Goal: Transaction & Acquisition: Purchase product/service

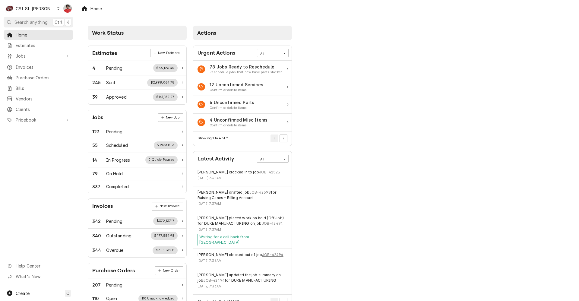
click at [28, 80] on div "Home Estimates Jobs Jobs Job Series Invoices Purchase Orders Bills Vendors Clie…" at bounding box center [38, 78] width 77 height 96
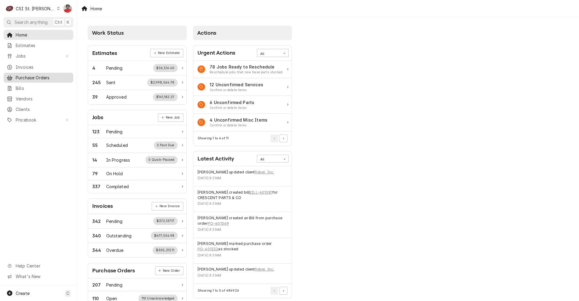
click at [28, 74] on span "Purchase Orders" at bounding box center [43, 77] width 55 height 6
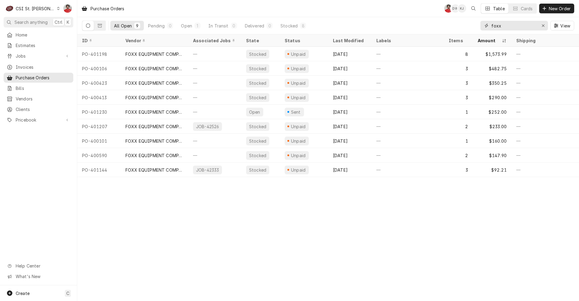
click at [516, 27] on input "foxx" at bounding box center [513, 26] width 45 height 10
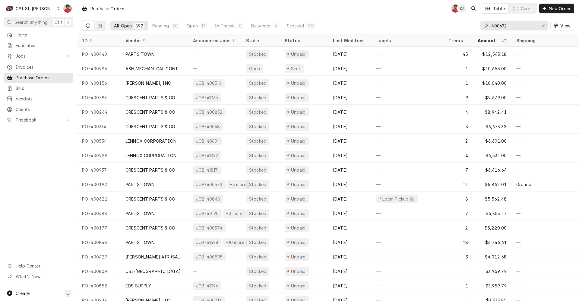
type input "400692"
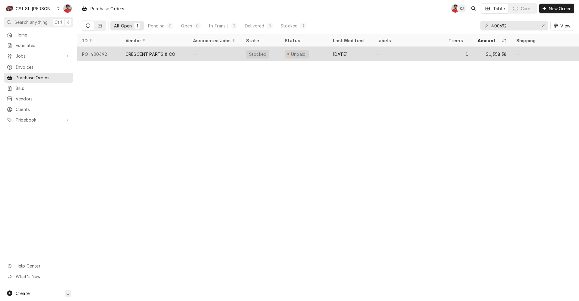
click at [197, 53] on div "—" at bounding box center [214, 54] width 53 height 14
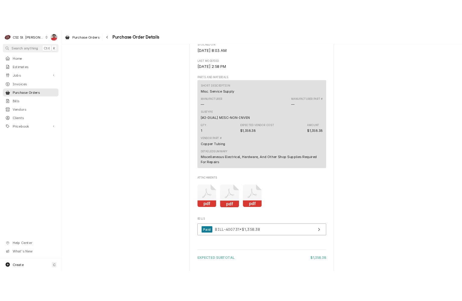
scroll to position [337, 0]
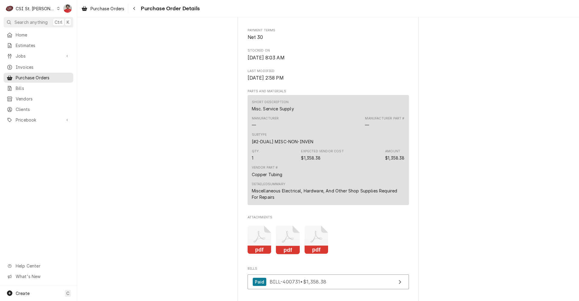
click at [264, 233] on rect "Attachments" at bounding box center [278, 221] width 29 height 24
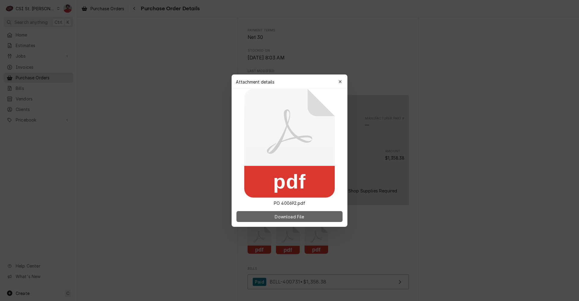
click at [265, 217] on button "Download File" at bounding box center [289, 216] width 106 height 11
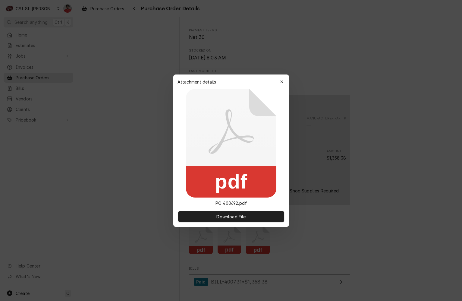
click at [283, 83] on icon "button" at bounding box center [281, 82] width 3 height 4
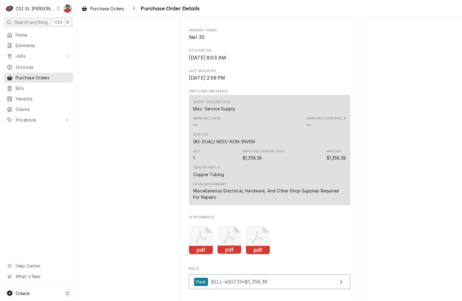
click at [230, 254] on icon "Attachments" at bounding box center [230, 240] width 24 height 29
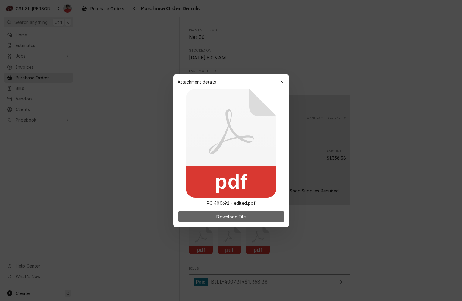
click at [215, 214] on span "Download File" at bounding box center [231, 216] width 32 height 6
click at [284, 82] on div "button" at bounding box center [282, 82] width 6 height 6
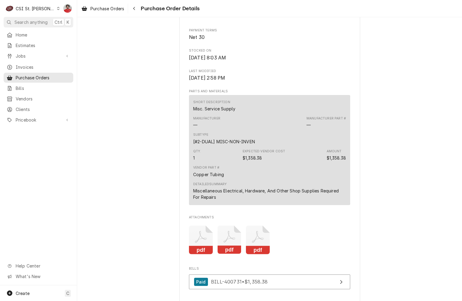
click at [255, 254] on icon "Attachments" at bounding box center [258, 240] width 24 height 29
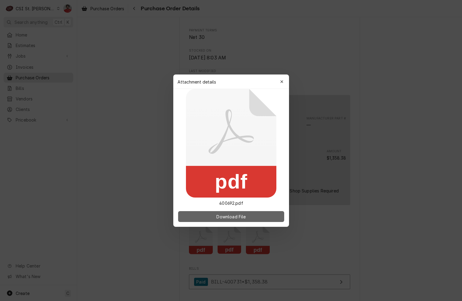
click at [248, 215] on button "Download File" at bounding box center [231, 216] width 106 height 11
click at [280, 81] on div "button" at bounding box center [282, 82] width 6 height 6
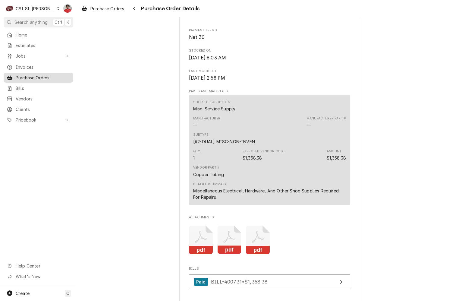
click at [27, 75] on span "Purchase Orders" at bounding box center [43, 77] width 55 height 6
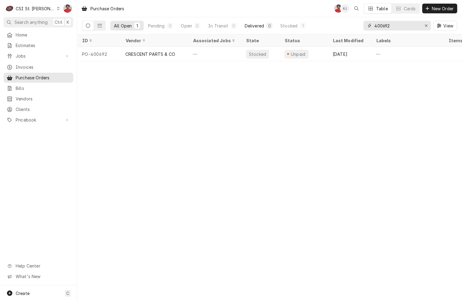
drag, startPoint x: 406, startPoint y: 25, endPoint x: 259, endPoint y: 24, distance: 147.5
click at [259, 24] on div "All Open 1 Pending 0 Open 0 In Transit 0 Delivered 0 Stocked 1 400692 View" at bounding box center [269, 25] width 375 height 17
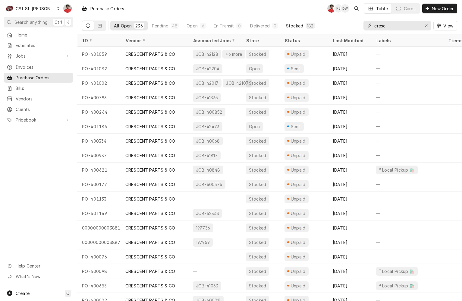
type input "cresc"
click at [300, 25] on div "Stocked" at bounding box center [294, 26] width 17 height 6
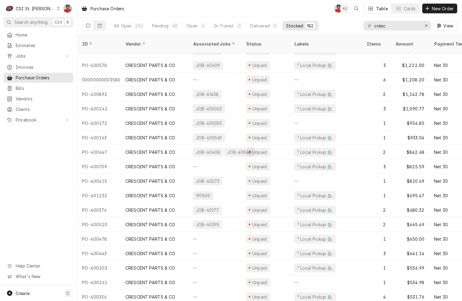
scroll to position [256, 0]
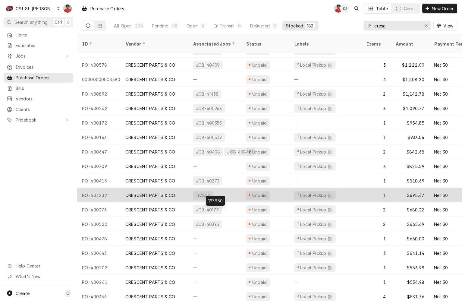
click at [231, 189] on div "197850" at bounding box center [214, 195] width 53 height 14
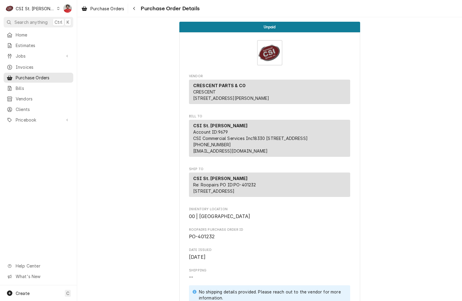
click at [206, 239] on span "PO-401232" at bounding box center [202, 237] width 26 height 6
click at [132, 11] on div "Navigate back" at bounding box center [134, 8] width 6 height 6
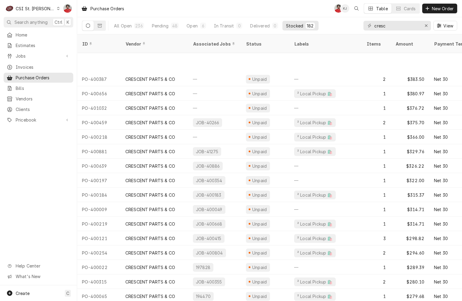
scroll to position [748, 0]
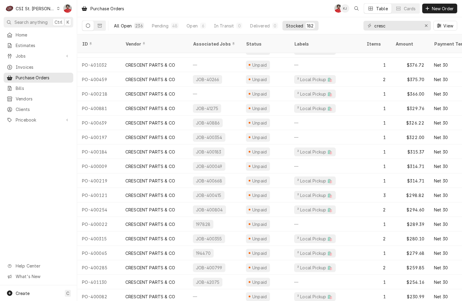
click at [133, 23] on button "All Open 236" at bounding box center [128, 26] width 37 height 10
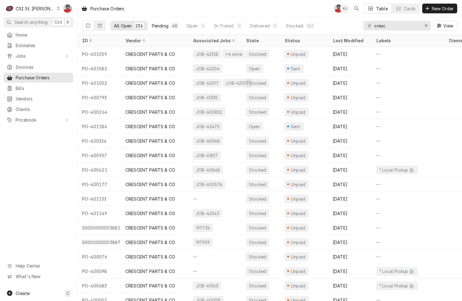
click at [160, 26] on div "Pending" at bounding box center [160, 26] width 17 height 6
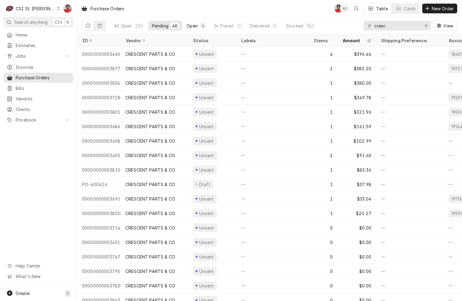
click at [191, 26] on div "Open" at bounding box center [192, 26] width 11 height 6
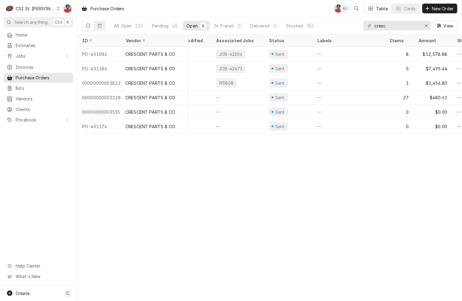
scroll to position [0, 0]
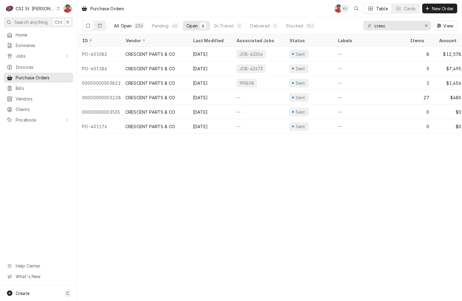
click at [119, 26] on div "All Open" at bounding box center [123, 26] width 18 height 6
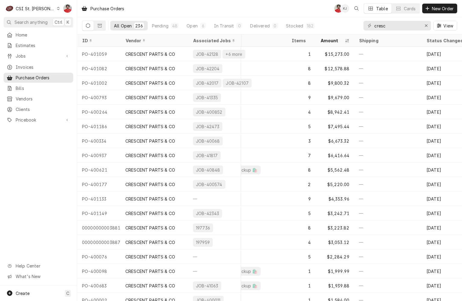
scroll to position [0, 213]
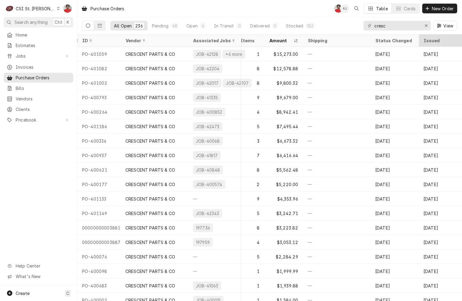
click at [424, 40] on div "Issued" at bounding box center [440, 40] width 33 height 6
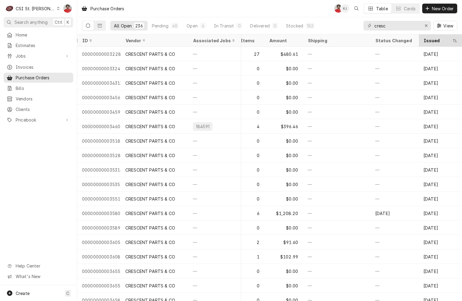
click at [430, 38] on div "Issued" at bounding box center [438, 40] width 28 height 6
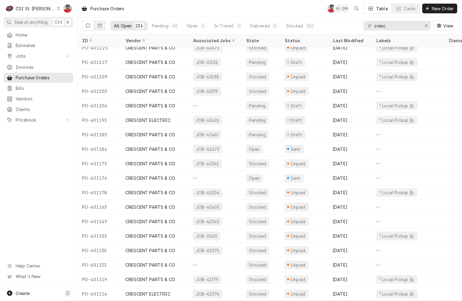
scroll to position [0, 0]
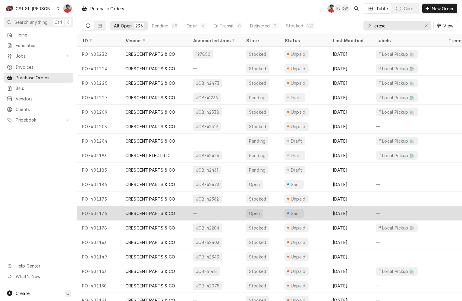
click at [233, 214] on div "—" at bounding box center [214, 213] width 53 height 14
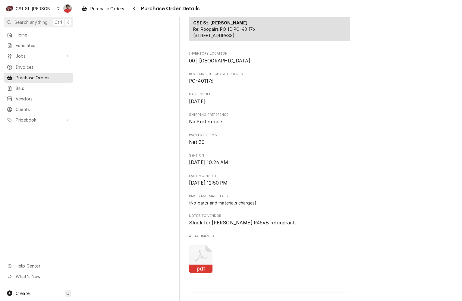
scroll to position [211, 0]
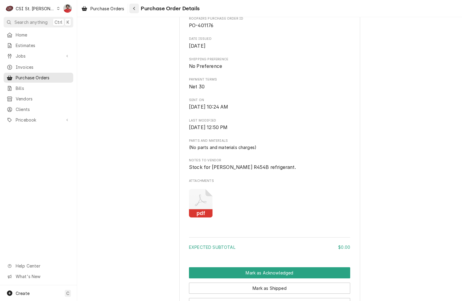
click at [135, 10] on icon "Navigate back" at bounding box center [134, 8] width 3 height 4
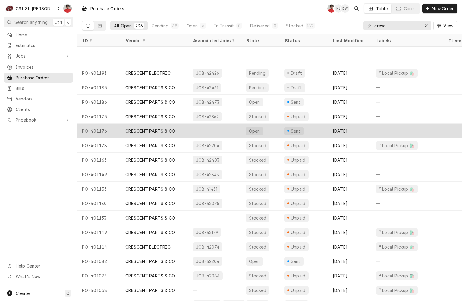
scroll to position [126, 0]
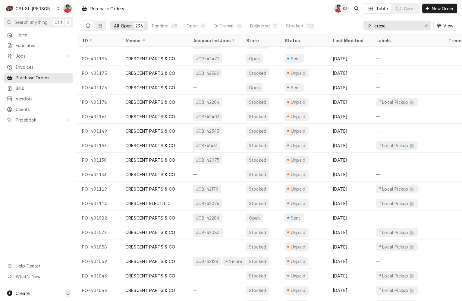
click at [389, 27] on input "cresc" at bounding box center [397, 26] width 45 height 10
click at [38, 66] on span "Invoices" at bounding box center [43, 67] width 55 height 6
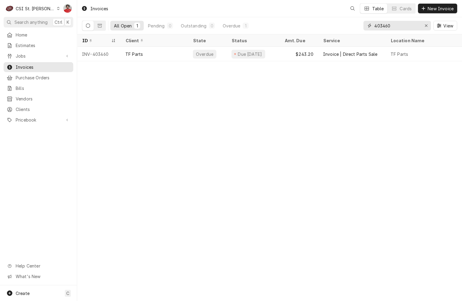
drag, startPoint x: 408, startPoint y: 27, endPoint x: 326, endPoint y: 28, distance: 82.0
click at [327, 28] on div "All Open 1 Pending 0 Outstanding 0 Overdue 1 403460 View" at bounding box center [269, 25] width 375 height 17
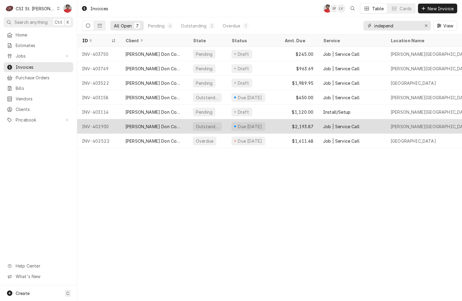
type input "independ"
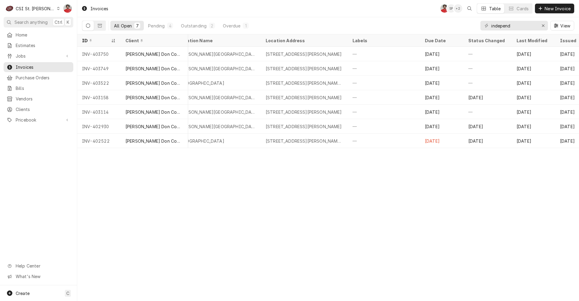
scroll to position [0, 222]
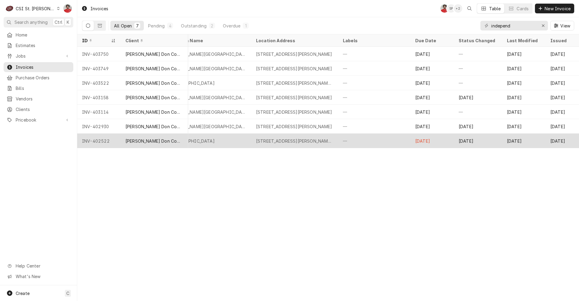
click at [130, 139] on div "[PERSON_NAME] Don Company" at bounding box center [154, 141] width 58 height 6
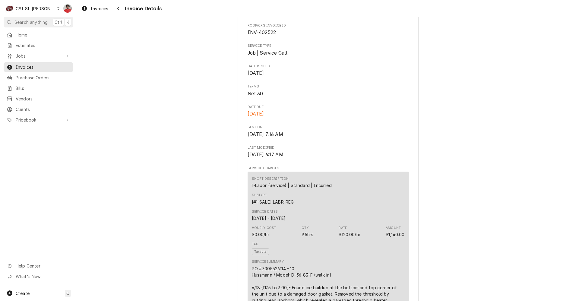
scroll to position [150, 0]
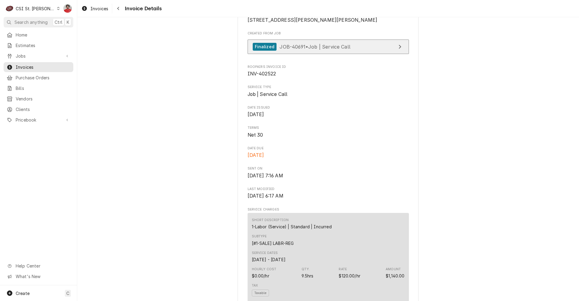
click at [330, 54] on link "Finalized JOB-40691 • Job | Service Call" at bounding box center [328, 47] width 161 height 15
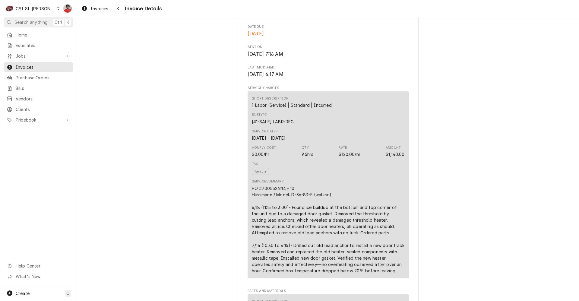
scroll to position [271, 0]
click at [119, 8] on icon "Navigate back" at bounding box center [118, 8] width 3 height 4
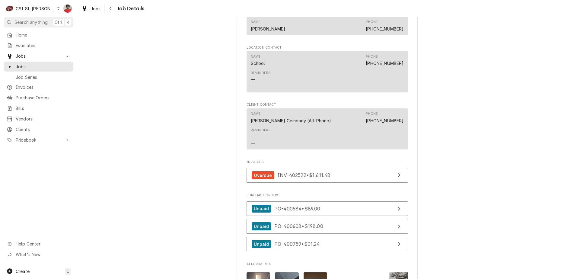
scroll to position [392, 0]
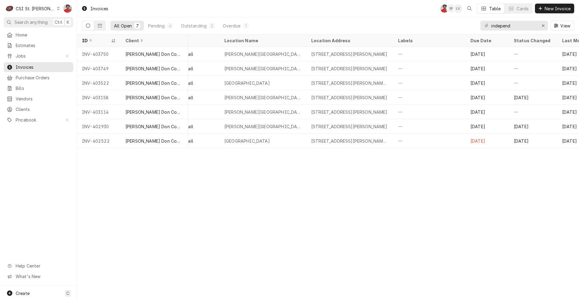
scroll to position [0, 232]
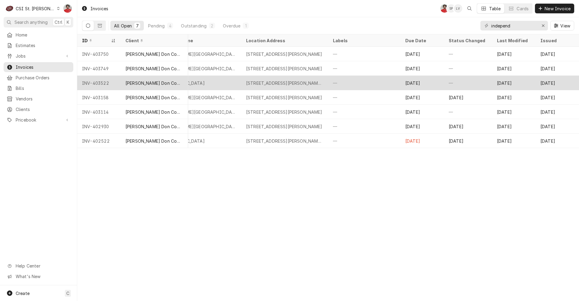
click at [461, 85] on div "—" at bounding box center [468, 83] width 48 height 14
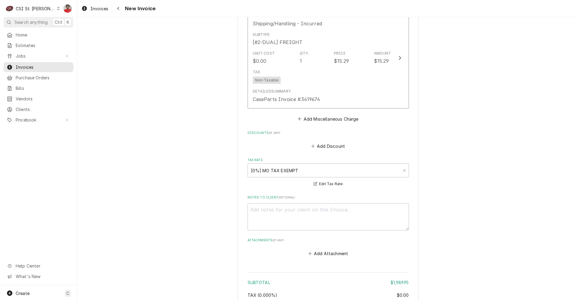
scroll to position [1507, 0]
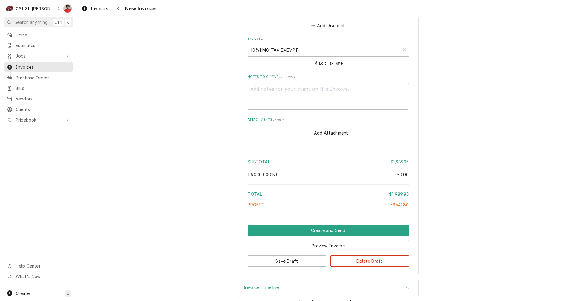
click at [338, 280] on div "Invoice Timeline" at bounding box center [328, 288] width 180 height 17
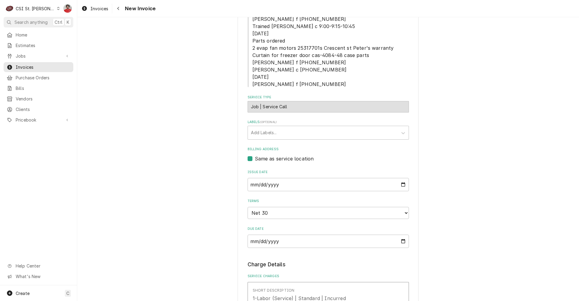
scroll to position [121, 0]
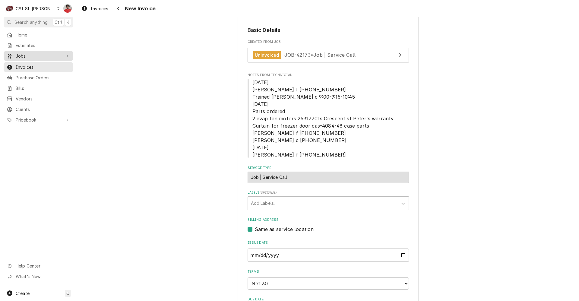
click at [37, 54] on span "Jobs" at bounding box center [39, 56] width 46 height 6
click at [33, 64] on span "Jobs" at bounding box center [43, 66] width 55 height 6
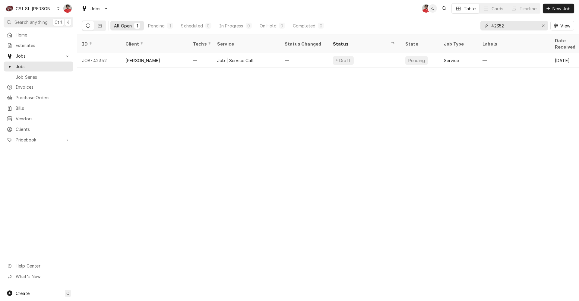
drag, startPoint x: 522, startPoint y: 25, endPoint x: 432, endPoint y: 26, distance: 89.6
click at [432, 26] on div "All Open 1 Pending 1 Scheduled 0 In Progress 0 On Hold 0 Completed 0 42352 View" at bounding box center [328, 25] width 492 height 17
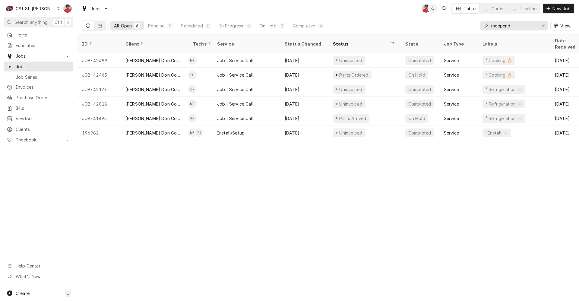
type input "independ"
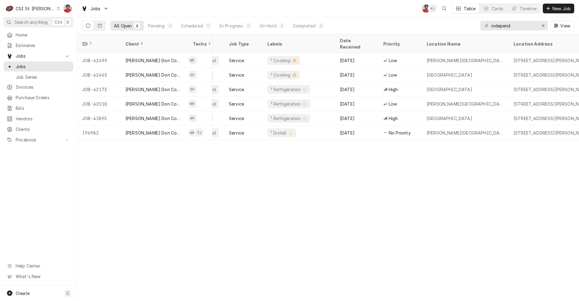
scroll to position [0, 398]
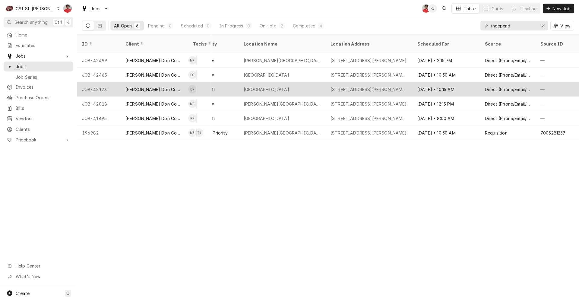
click at [367, 86] on div "4800 Meadows Pkwy, Weldon Spring, MO 63304" at bounding box center [369, 89] width 77 height 6
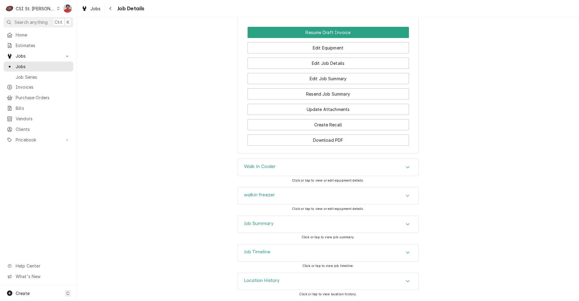
scroll to position [438, 0]
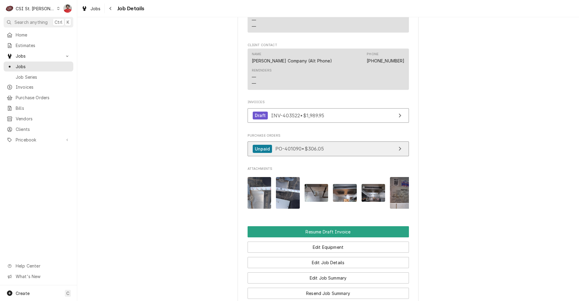
click at [339, 156] on link "Unpaid PO-401090 • $306.05" at bounding box center [328, 148] width 161 height 15
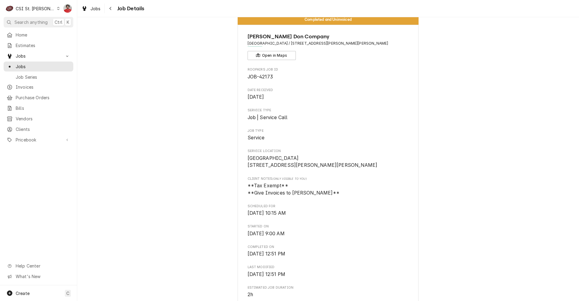
scroll to position [0, 0]
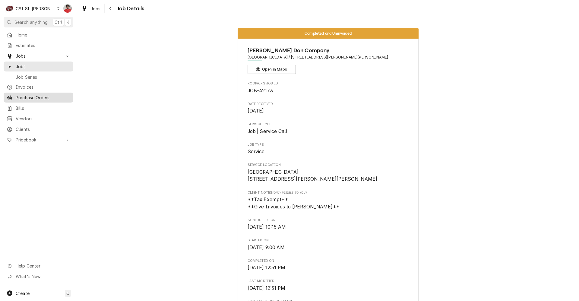
click at [46, 95] on span "Purchase Orders" at bounding box center [43, 97] width 55 height 6
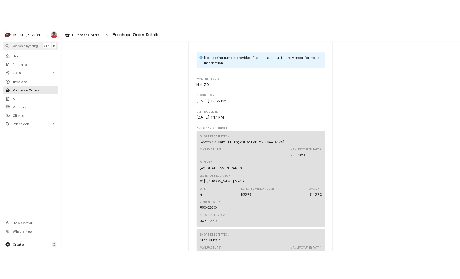
scroll to position [302, 0]
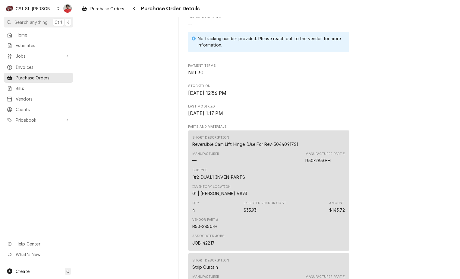
click at [41, 8] on div "CSI St. [PERSON_NAME]" at bounding box center [35, 8] width 39 height 6
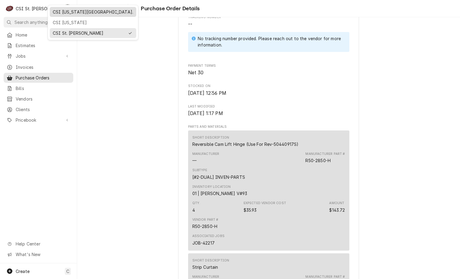
click at [68, 8] on div "CSI Kansas City." at bounding box center [93, 12] width 84 height 8
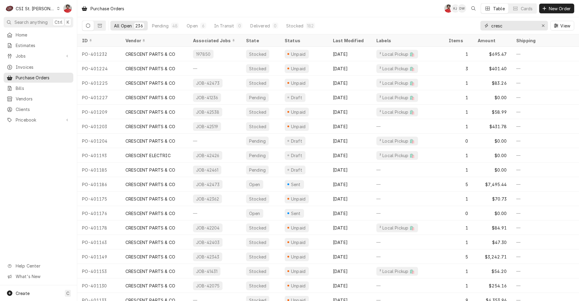
click at [511, 27] on input "cresc" at bounding box center [513, 26] width 45 height 10
click at [548, 7] on span "New Order" at bounding box center [560, 8] width 24 height 6
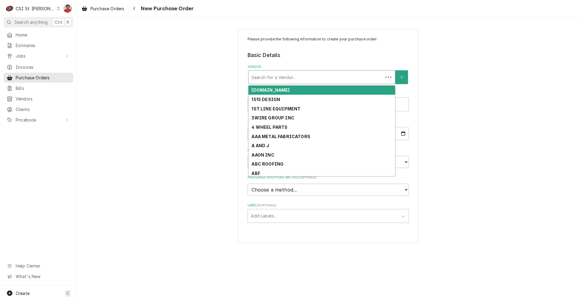
click at [345, 74] on div "Vendor" at bounding box center [315, 77] width 128 height 11
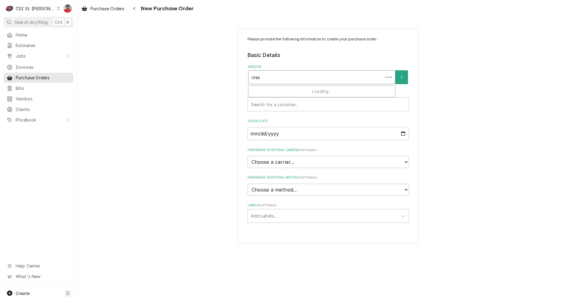
type input "cresc"
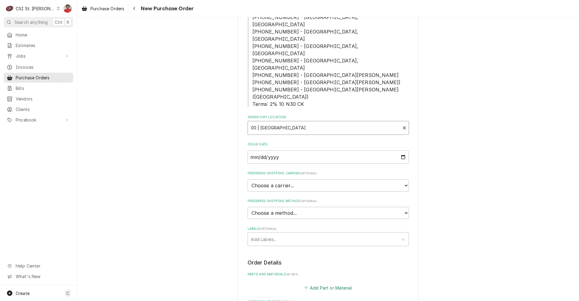
click at [309, 283] on button "Add Part or Material" at bounding box center [328, 287] width 50 height 8
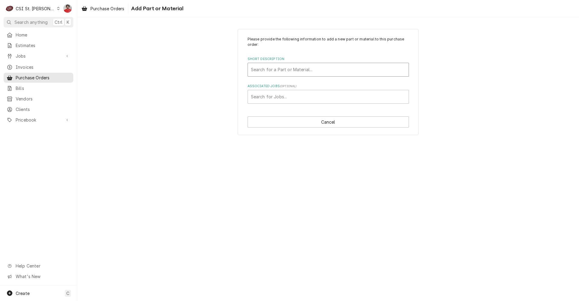
click at [264, 69] on div "Short Description" at bounding box center [328, 69] width 155 height 11
type input "25317701"
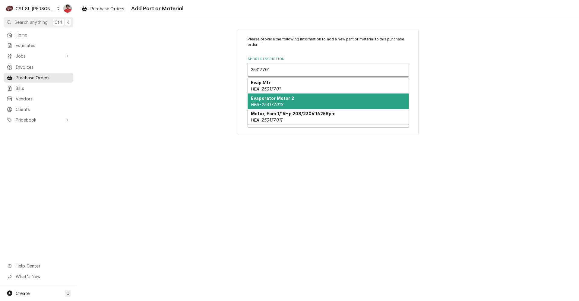
click at [273, 101] on div "Evaporator Motor 2 HEA-25317701S" at bounding box center [328, 101] width 161 height 16
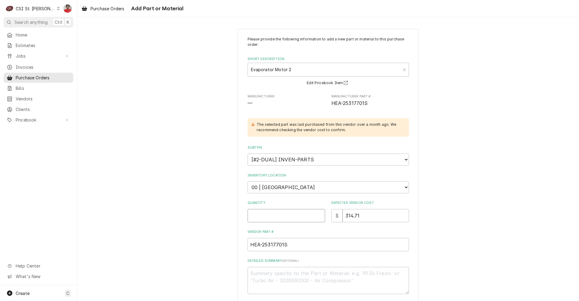
click at [268, 213] on input "Quantity" at bounding box center [286, 215] width 77 height 13
type textarea "x"
type input "2"
type textarea "x"
type input "3"
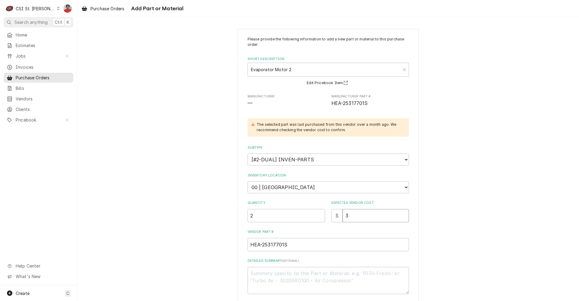
type textarea "x"
type input "33"
type textarea "x"
type input "331"
type textarea "x"
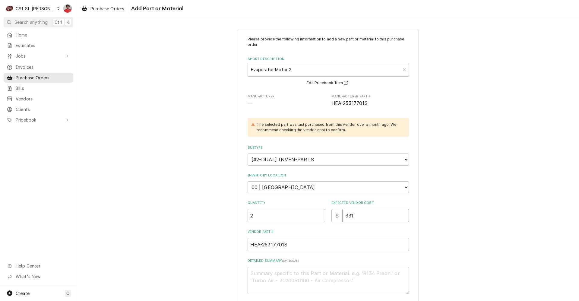
type input "331.9"
type textarea "x"
type input "331.99"
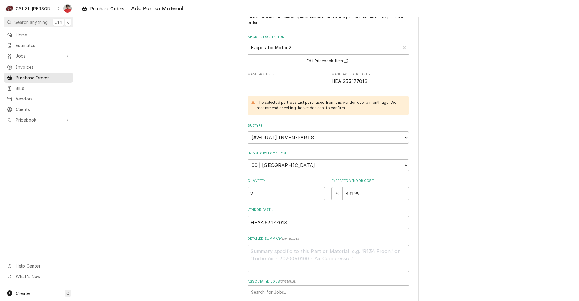
scroll to position [57, 0]
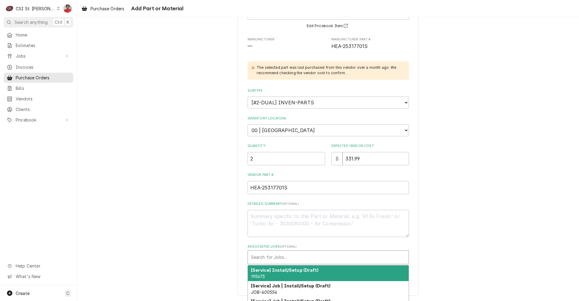
click at [286, 257] on div "Associated Jobs" at bounding box center [328, 257] width 155 height 11
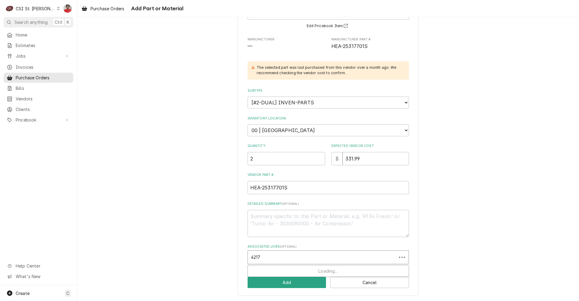
type input "42173"
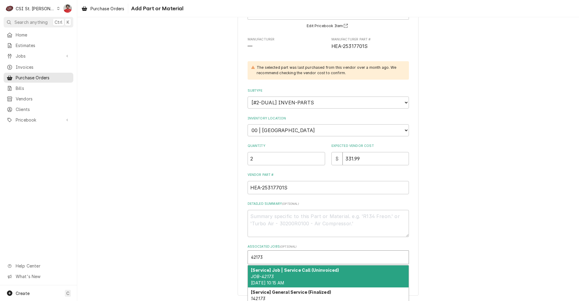
click at [283, 274] on div "[Service] Job | Service Call (Uninvoiced) JOB-42173 Wed, Aug 27th, 2025 - 10:15…" at bounding box center [328, 276] width 161 height 22
type textarea "x"
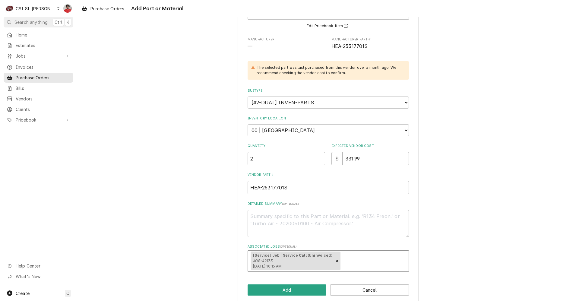
scroll to position [65, 0]
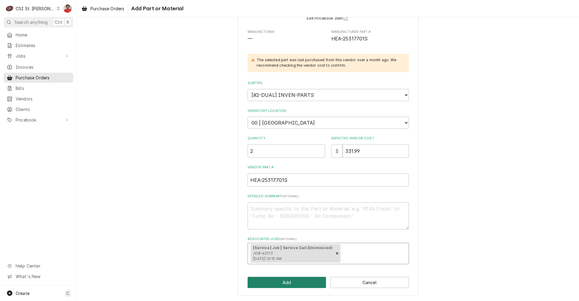
click at [283, 284] on button "Add" at bounding box center [287, 282] width 79 height 11
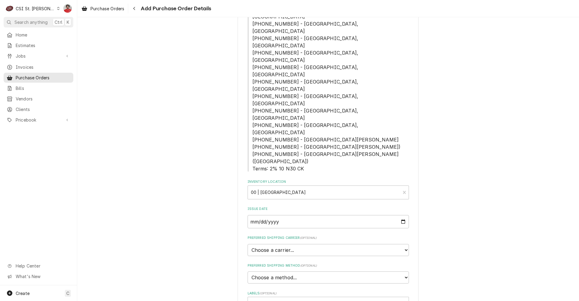
scroll to position [358, 0]
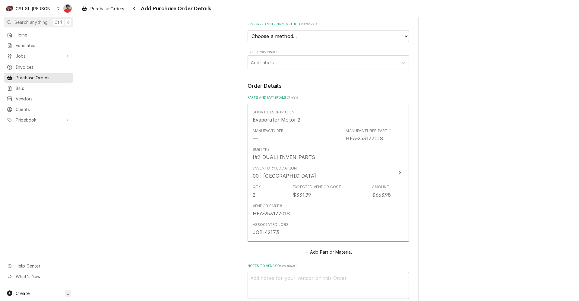
type textarea "x"
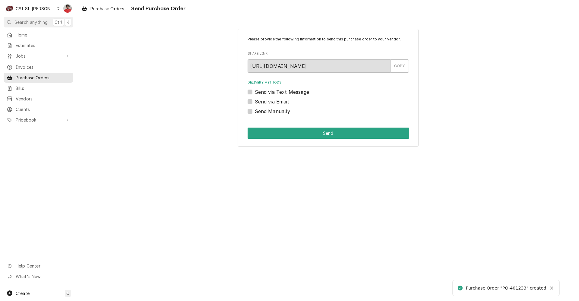
click at [279, 111] on label "Send Manually" at bounding box center [273, 111] width 36 height 7
click at [279, 111] on input "Send Manually" at bounding box center [335, 114] width 161 height 13
checkbox input "true"
click at [308, 138] on button "Send" at bounding box center [328, 133] width 161 height 11
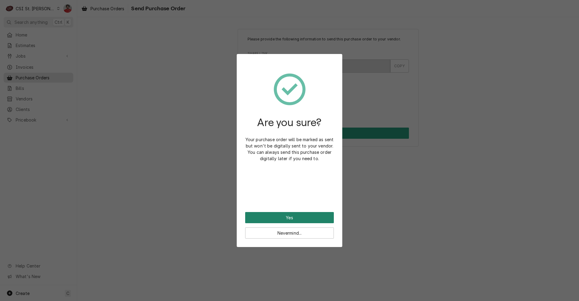
click at [295, 217] on button "Yes" at bounding box center [289, 217] width 89 height 11
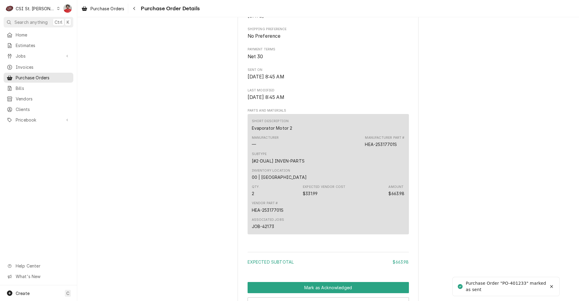
scroll to position [386, 0]
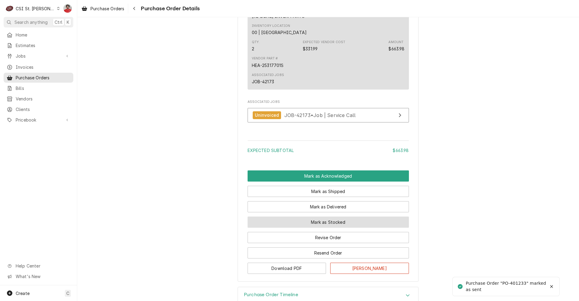
click at [309, 228] on button "Mark as Stocked" at bounding box center [328, 222] width 161 height 11
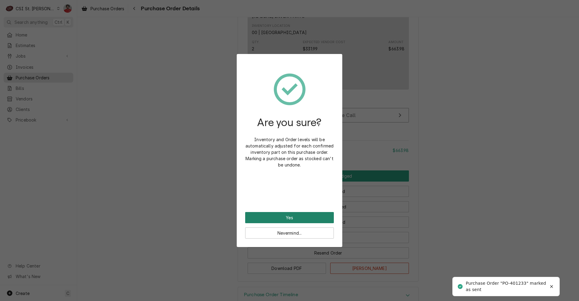
click at [309, 220] on button "Yes" at bounding box center [289, 217] width 89 height 11
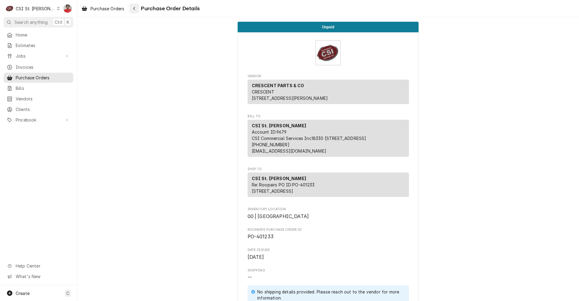
click at [136, 7] on div "Navigate back" at bounding box center [134, 8] width 6 height 6
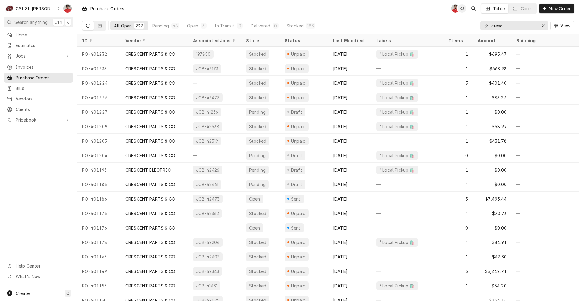
click at [498, 29] on input "cresc" at bounding box center [513, 26] width 45 height 10
click at [495, 37] on div "Amount" at bounding box center [492, 41] width 36 height 10
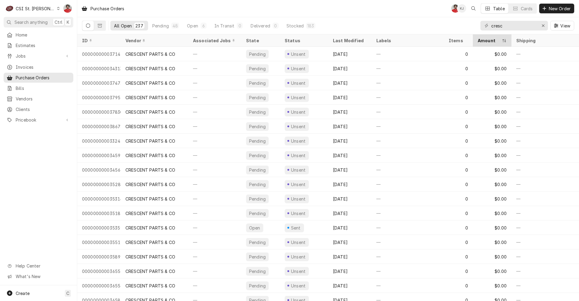
click at [493, 40] on div "Amount" at bounding box center [489, 40] width 23 height 6
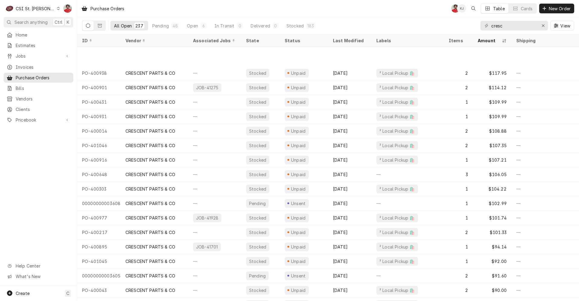
scroll to position [1588, 0]
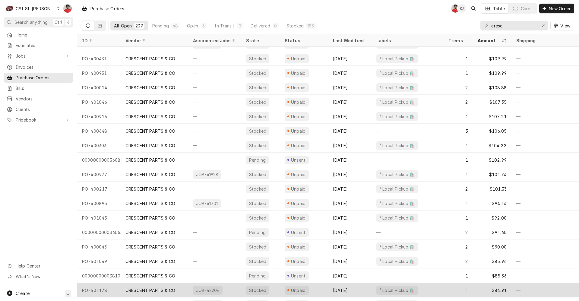
click at [508, 288] on div "$84.91" at bounding box center [492, 290] width 39 height 14
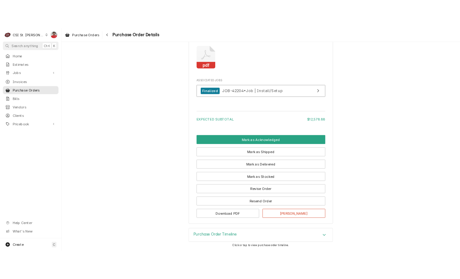
scroll to position [1202, 0]
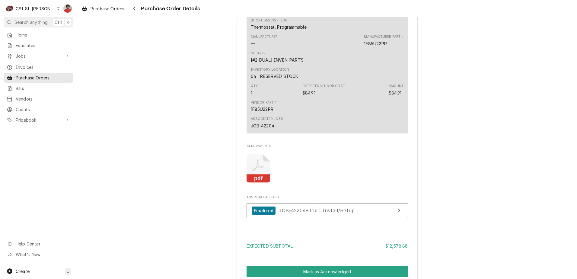
click at [259, 183] on icon "Attachments" at bounding box center [258, 168] width 24 height 29
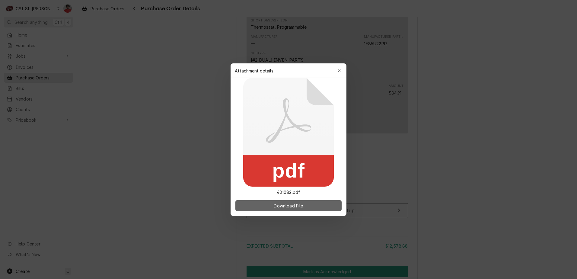
click at [273, 205] on span "Download File" at bounding box center [288, 205] width 32 height 6
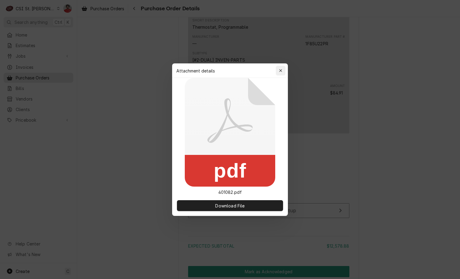
click at [283, 71] on div "button" at bounding box center [281, 71] width 6 height 6
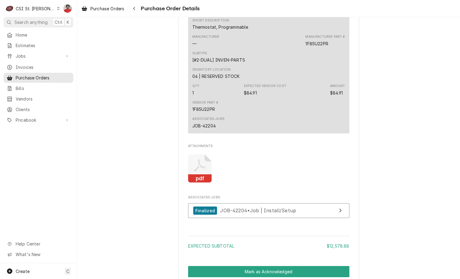
scroll to position [1352, 0]
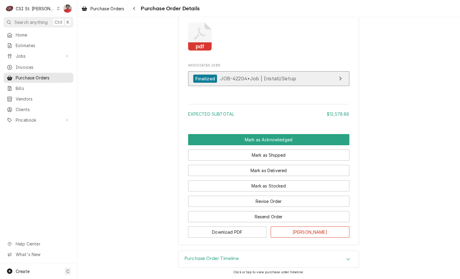
click at [248, 76] on span "JOB-42204 • Job | Install/Setup" at bounding box center [258, 78] width 76 height 6
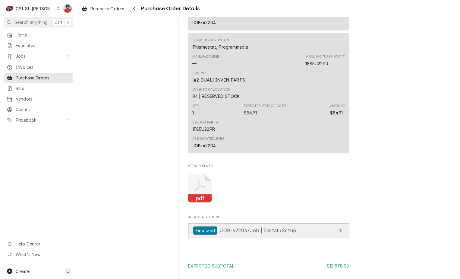
scroll to position [1141, 0]
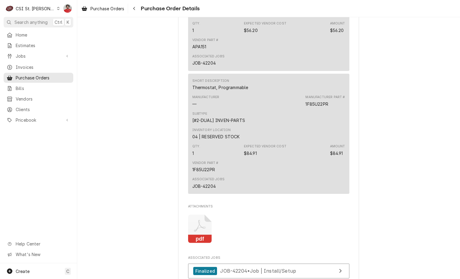
click at [295, 125] on div "Subtype [#2-DUAL] INVEN-PARTS" at bounding box center [268, 117] width 153 height 16
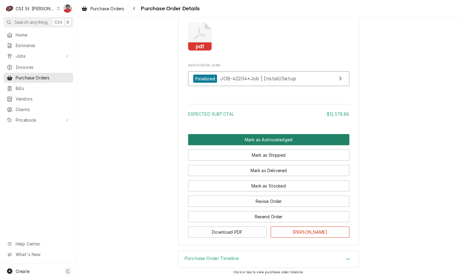
scroll to position [1352, 0]
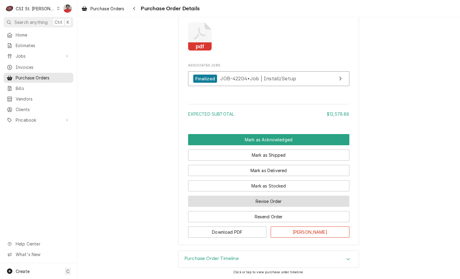
click at [247, 196] on button "Revise Order" at bounding box center [268, 200] width 161 height 11
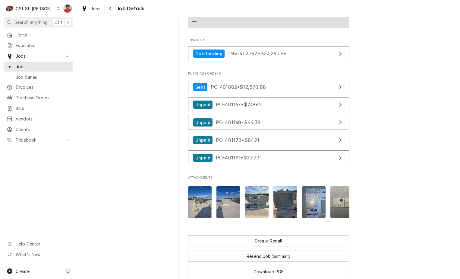
scroll to position [832, 0]
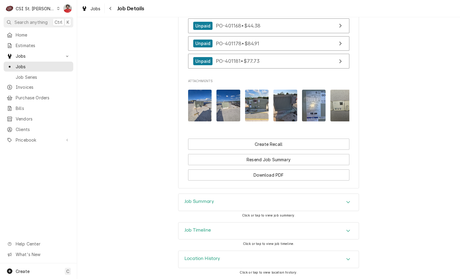
click at [241, 229] on div "Job Timeline" at bounding box center [269, 230] width 180 height 17
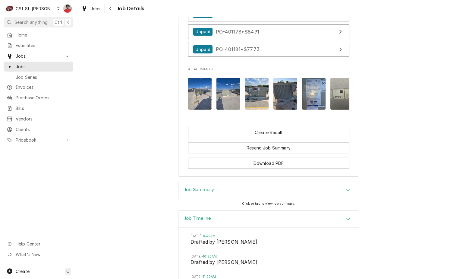
click at [237, 199] on div "Job Summary" at bounding box center [269, 190] width 180 height 17
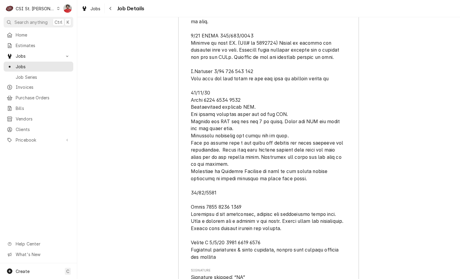
scroll to position [2551, 0]
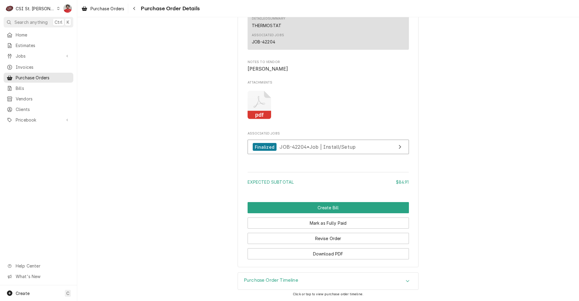
scroll to position [543, 0]
click at [320, 277] on div "Purchase Order Timeline" at bounding box center [328, 281] width 180 height 17
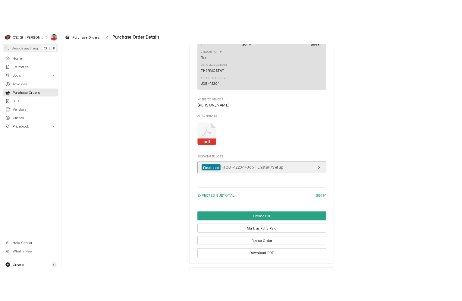
scroll to position [503, 0]
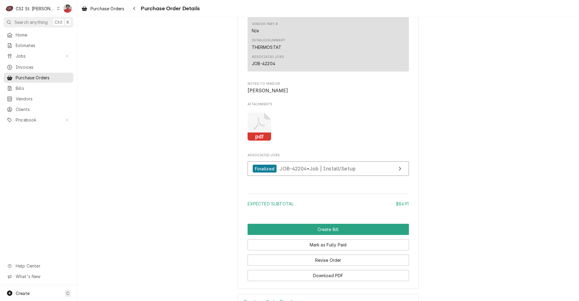
click at [258, 141] on icon "Attachments" at bounding box center [260, 126] width 24 height 29
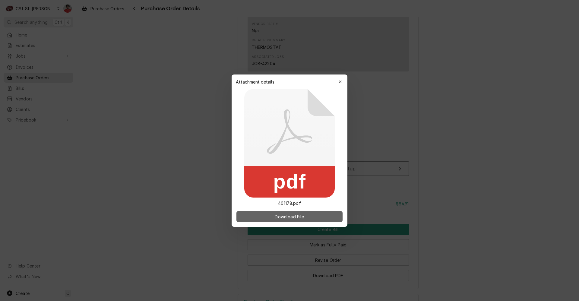
click at [280, 219] on span "Download File" at bounding box center [290, 216] width 32 height 6
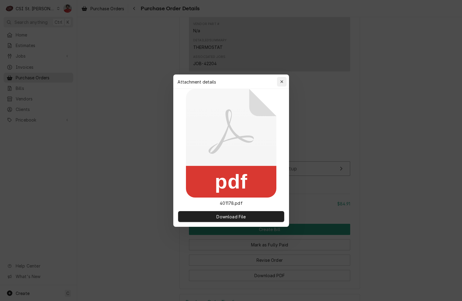
click at [284, 81] on div "button" at bounding box center [282, 82] width 6 height 6
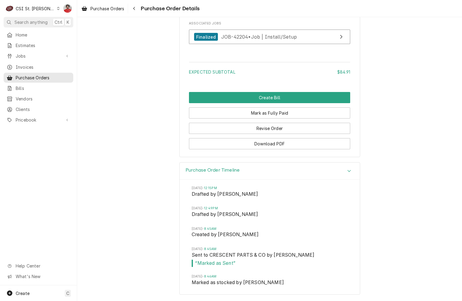
scroll to position [442, 0]
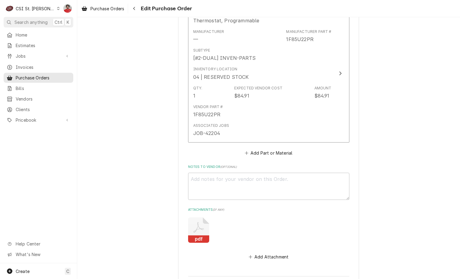
scroll to position [1262, 0]
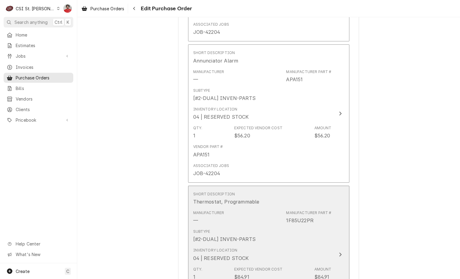
click at [271, 266] on div "Expected Vendor Cost" at bounding box center [258, 268] width 48 height 5
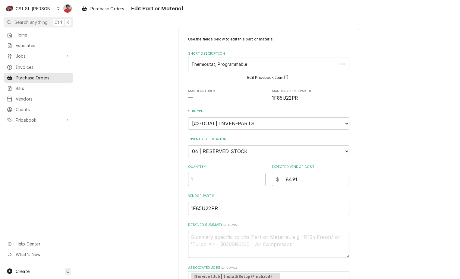
scroll to position [66, 0]
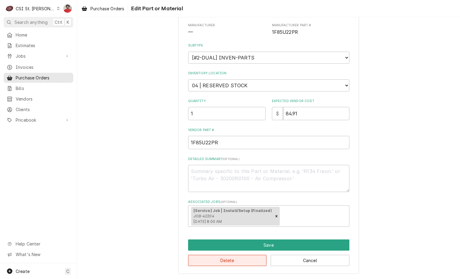
click at [258, 263] on button "Delete" at bounding box center [227, 260] width 79 height 11
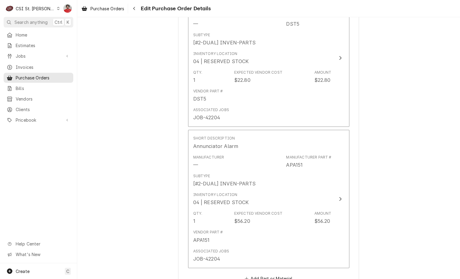
scroll to position [1301, 0]
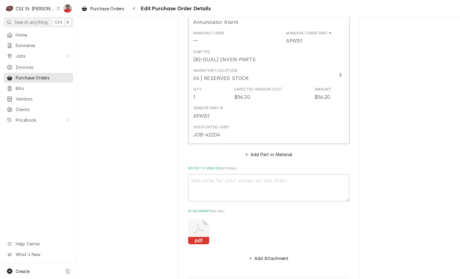
type textarea "x"
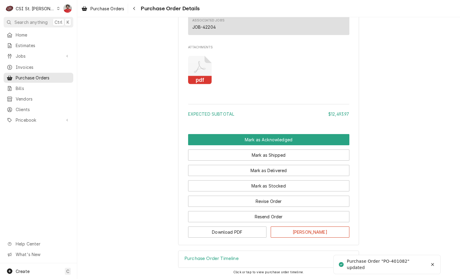
scroll to position [1196, 0]
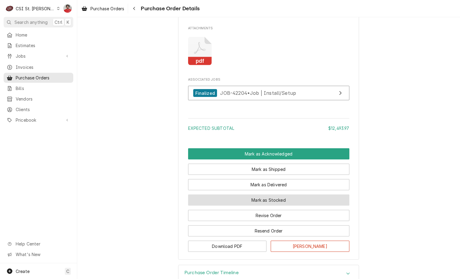
click at [264, 205] on button "Mark as Stocked" at bounding box center [268, 199] width 161 height 11
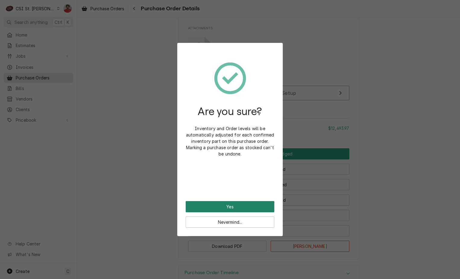
click at [250, 203] on button "Yes" at bounding box center [230, 206] width 89 height 11
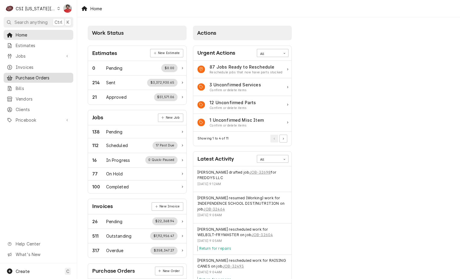
click at [28, 77] on span "Purchase Orders" at bounding box center [43, 77] width 55 height 6
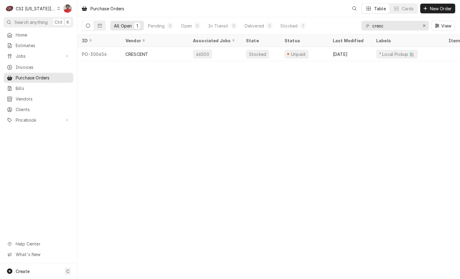
click at [400, 31] on div "cresc View" at bounding box center [409, 25] width 94 height 17
click at [398, 30] on input "cresc" at bounding box center [394, 26] width 45 height 10
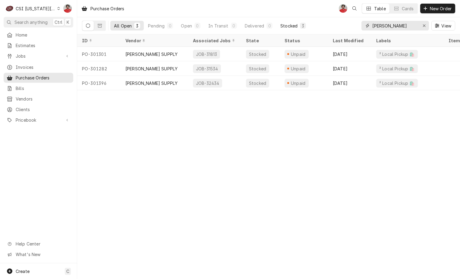
type input "johnstone"
click at [286, 28] on div "Stocked" at bounding box center [288, 26] width 17 height 6
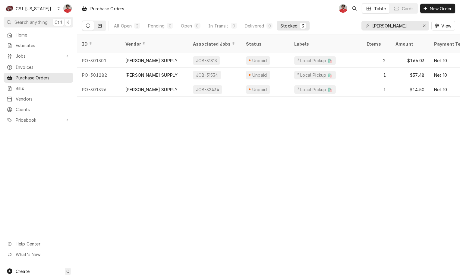
click at [102, 24] on button "Dynamic Content Wrapper" at bounding box center [99, 26] width 11 height 10
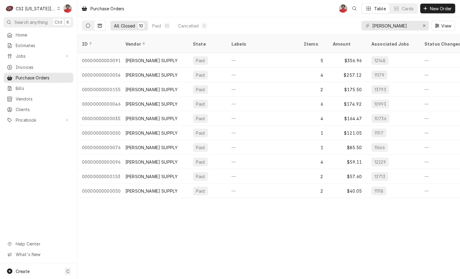
click at [87, 25] on icon "Dynamic Content Wrapper" at bounding box center [88, 26] width 4 height 4
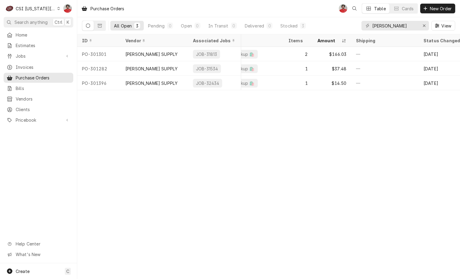
scroll to position [0, 185]
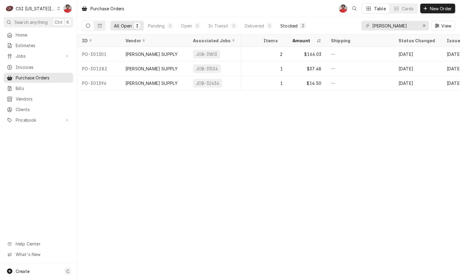
click at [299, 28] on button "Stocked 3" at bounding box center [293, 26] width 33 height 10
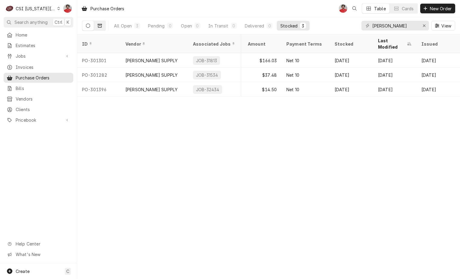
click at [102, 26] on icon "Dynamic Content Wrapper" at bounding box center [100, 26] width 4 height 4
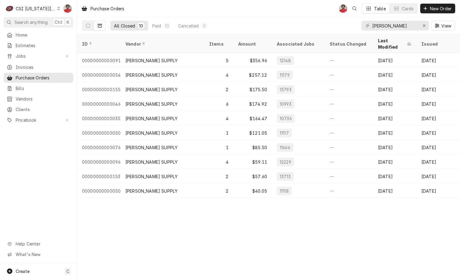
scroll to position [0, 0]
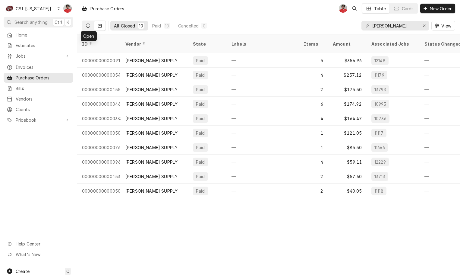
click at [87, 27] on icon "Dynamic Content Wrapper" at bounding box center [88, 26] width 4 height 4
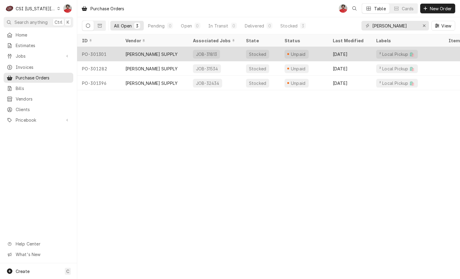
click at [273, 54] on div "Stocked" at bounding box center [260, 54] width 39 height 14
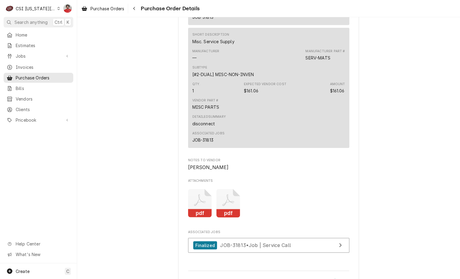
scroll to position [392, 0]
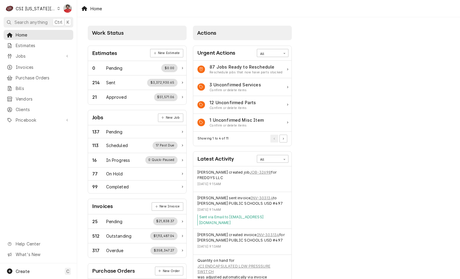
click at [43, 7] on div "CSI [US_STATE][GEOGRAPHIC_DATA]." at bounding box center [36, 8] width 40 height 6
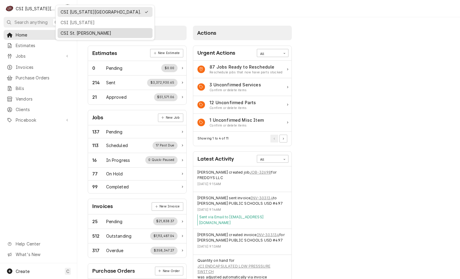
click at [67, 33] on div "CSI St. [PERSON_NAME]" at bounding box center [105, 33] width 89 height 6
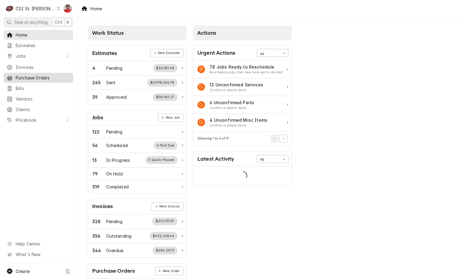
click at [17, 77] on span "Purchase Orders" at bounding box center [43, 77] width 55 height 6
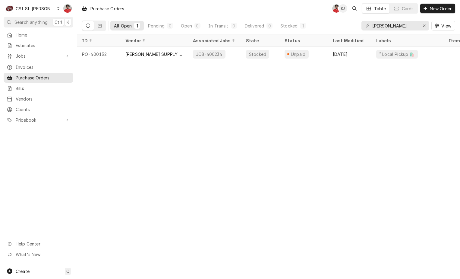
click at [239, 105] on div "Purchase Orders NF KJ Table Cards New Order All Open 1 Pending 0 Open 0 In Tran…" at bounding box center [268, 139] width 383 height 279
click at [100, 24] on icon "Dynamic Content Wrapper" at bounding box center [100, 26] width 4 height 4
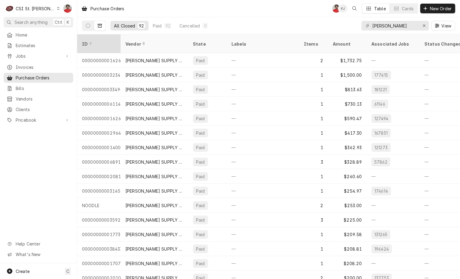
click at [102, 41] on div "ID" at bounding box center [98, 44] width 33 height 6
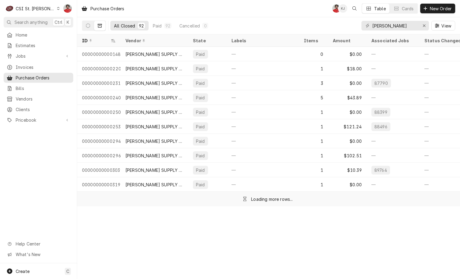
click at [103, 39] on div "ID" at bounding box center [96, 40] width 28 height 6
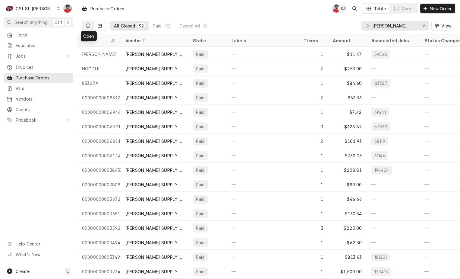
click at [89, 26] on icon "Dynamic Content Wrapper" at bounding box center [88, 26] width 4 height 4
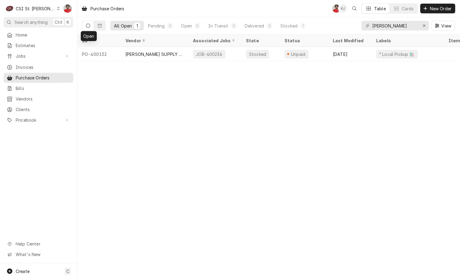
click at [57, 8] on div "Dynamic Content Wrapper" at bounding box center [58, 8] width 3 height 4
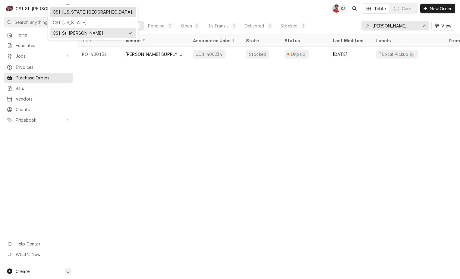
click at [68, 14] on div "CSI Kansas City." at bounding box center [93, 12] width 81 height 6
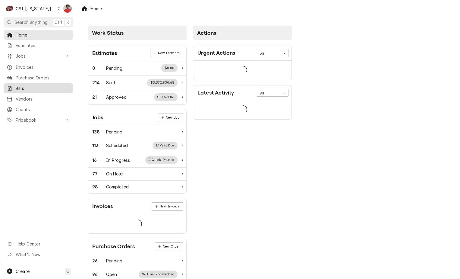
click at [47, 81] on div "Home Estimates Jobs Jobs Job Series Invoices Purchase Orders Bills Vendors Clie…" at bounding box center [38, 78] width 77 height 96
click at [46, 77] on span "Purchase Orders" at bounding box center [43, 77] width 55 height 6
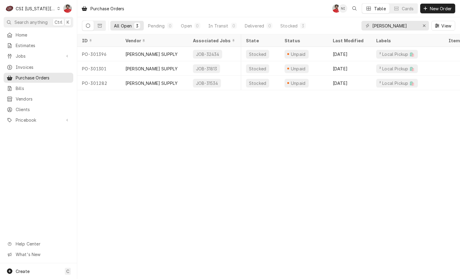
scroll to position [0, 210]
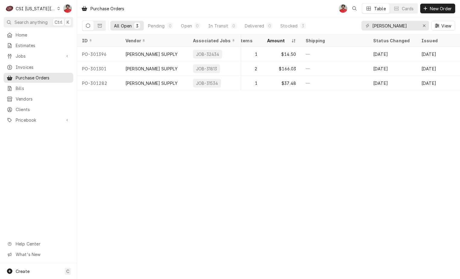
click at [43, 4] on div "C CSI [US_STATE] City." at bounding box center [33, 8] width 58 height 12
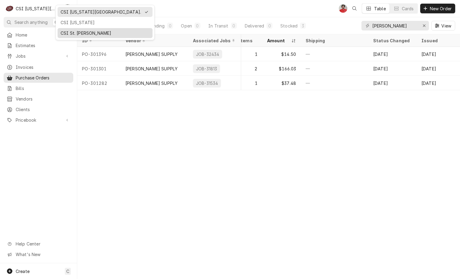
click at [65, 34] on div "CSI St. [PERSON_NAME]" at bounding box center [105, 33] width 89 height 6
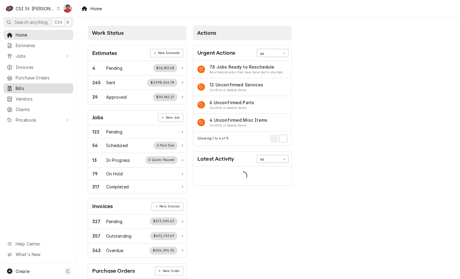
click at [39, 84] on div "Bills" at bounding box center [38, 88] width 67 height 8
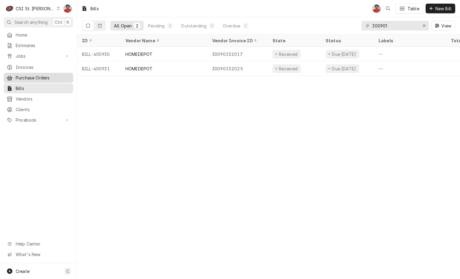
click at [34, 74] on div "Purchase Orders" at bounding box center [38, 78] width 67 height 8
